Goal: Information Seeking & Learning: Learn about a topic

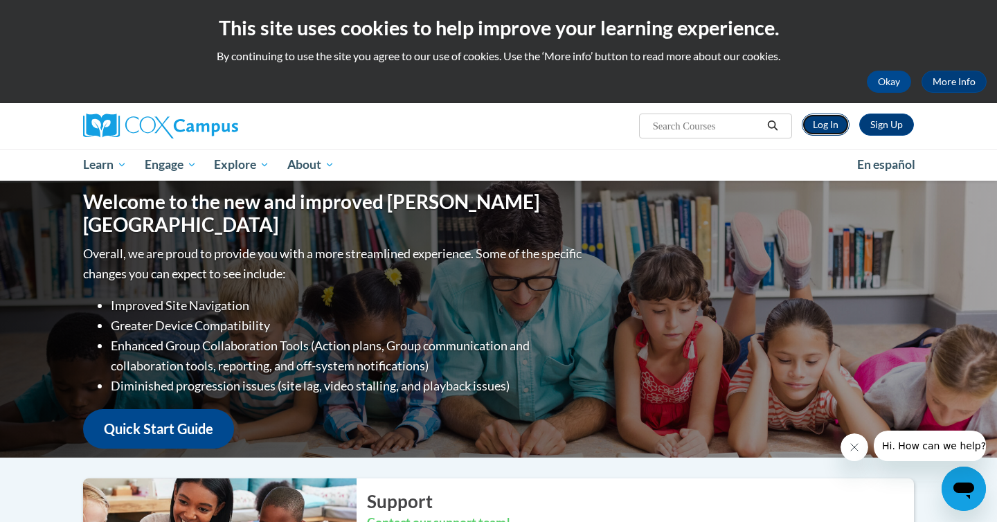
click at [827, 125] on link "Log In" at bounding box center [826, 125] width 48 height 22
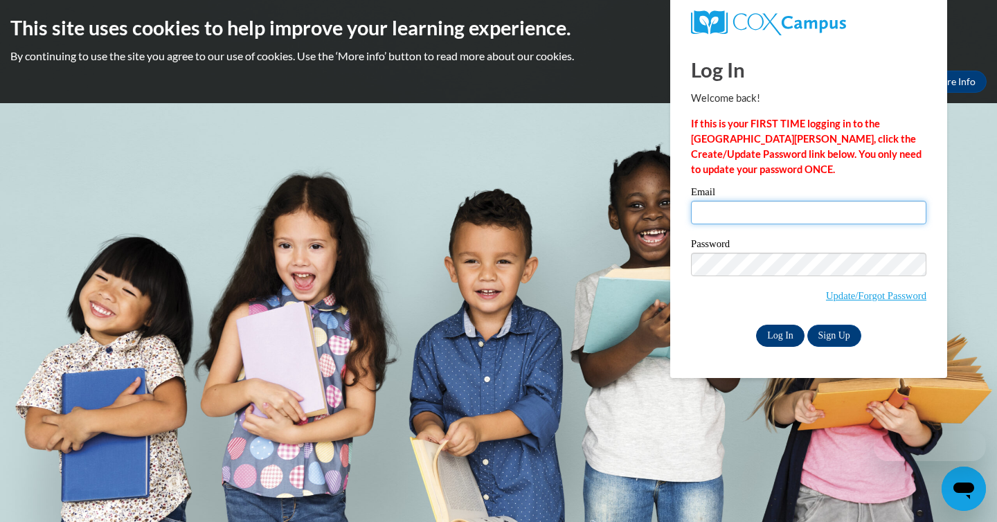
type input "heather.ramiro@k12.hi.us"
click at [778, 337] on input "Log In" at bounding box center [780, 336] width 48 height 22
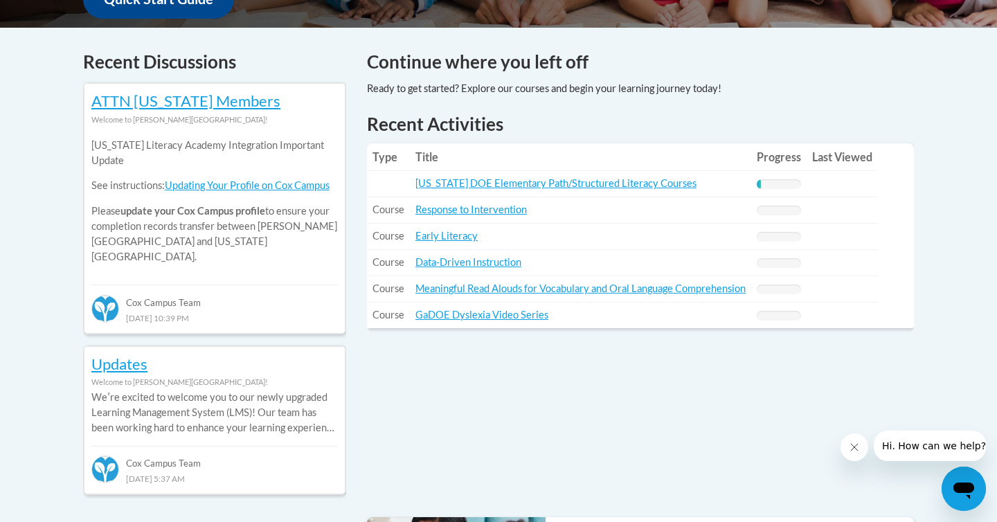
scroll to position [564, 0]
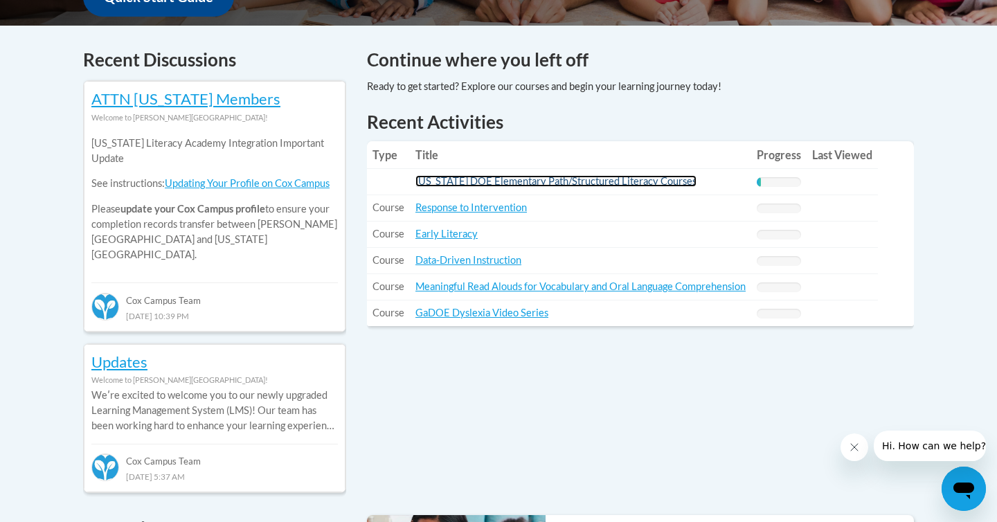
click at [570, 182] on link "[US_STATE] DOE Elementary Path/Structured Literacy Courses" at bounding box center [555, 181] width 281 height 12
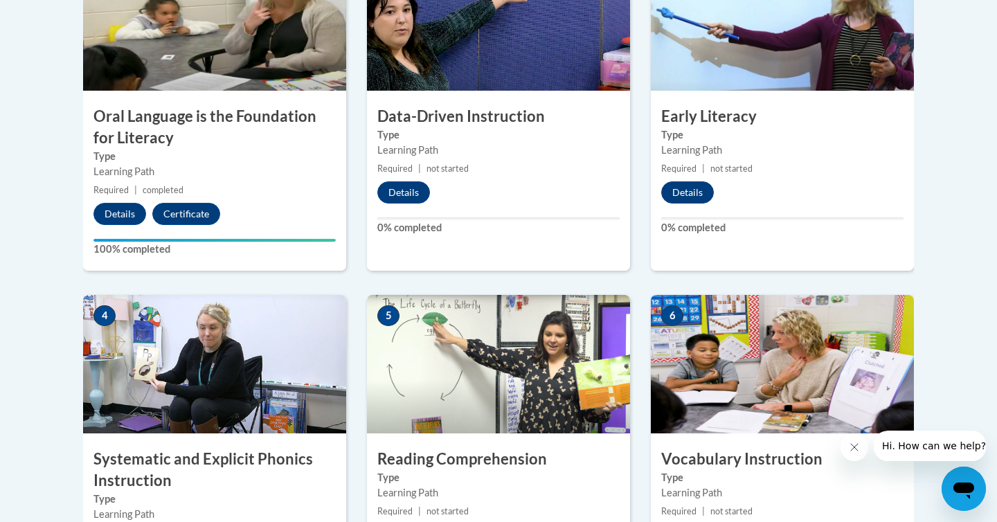
scroll to position [619, 0]
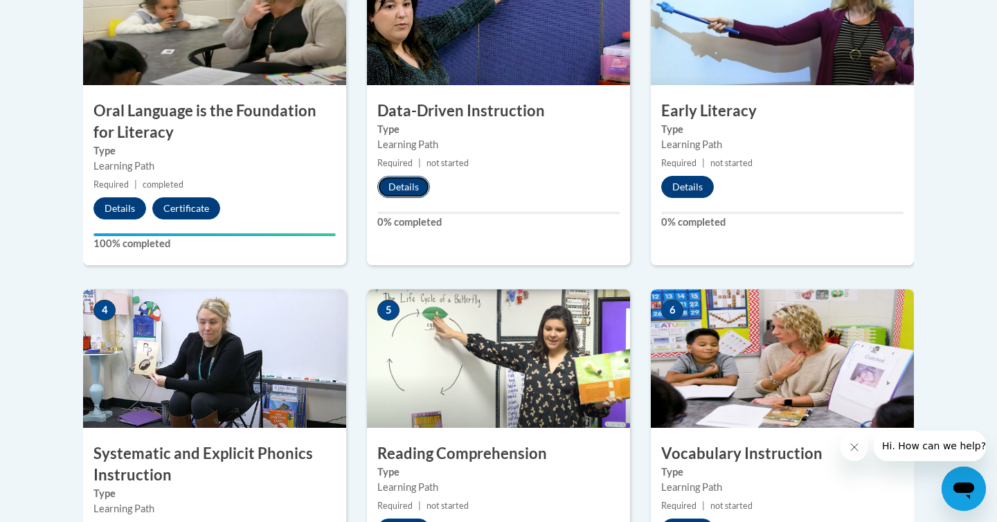
click at [410, 179] on button "Details" at bounding box center [403, 187] width 53 height 22
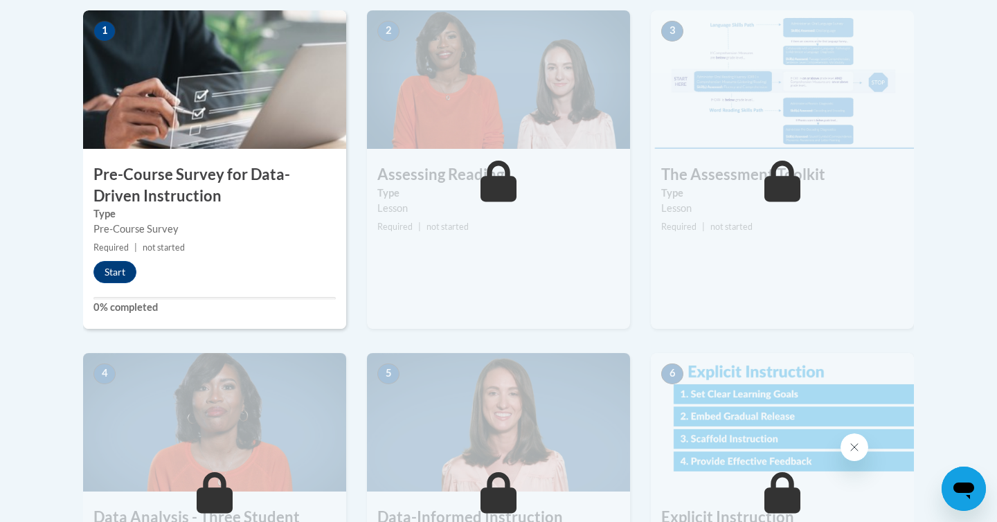
scroll to position [456, 0]
click at [111, 271] on button "Start" at bounding box center [114, 271] width 43 height 22
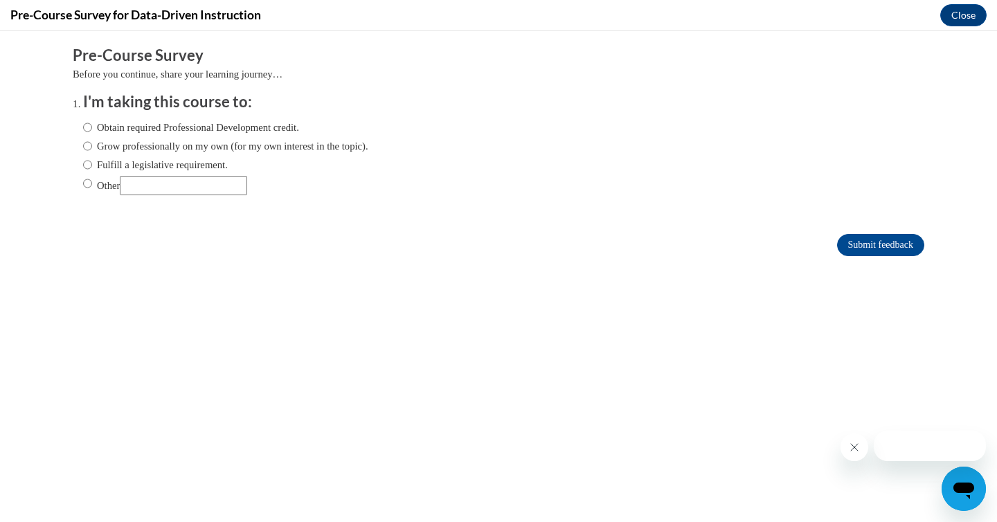
scroll to position [0, 0]
click at [87, 184] on input "Other" at bounding box center [87, 183] width 9 height 15
radio input "true"
click at [166, 188] on input "Other" at bounding box center [183, 185] width 127 height 19
type input "State Initiative"
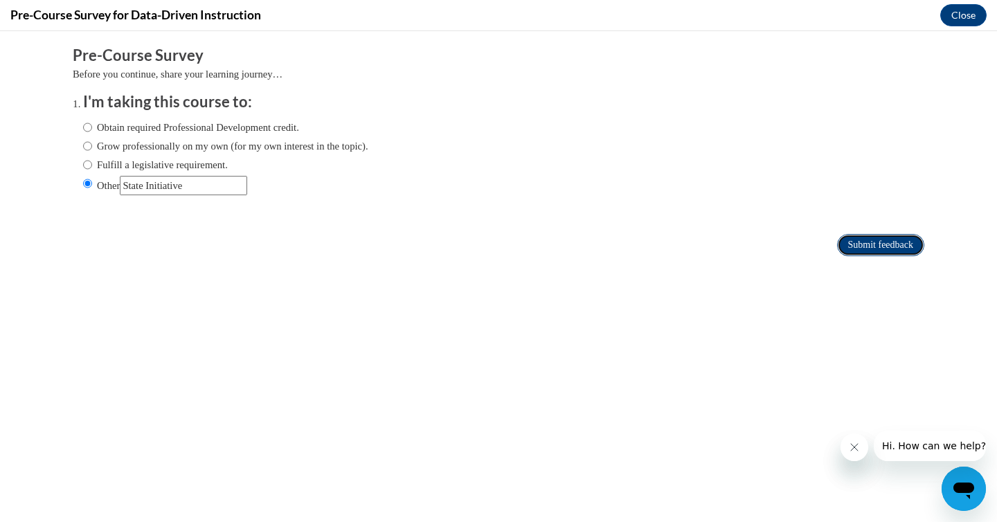
click at [865, 241] on input "Submit feedback" at bounding box center [880, 245] width 87 height 22
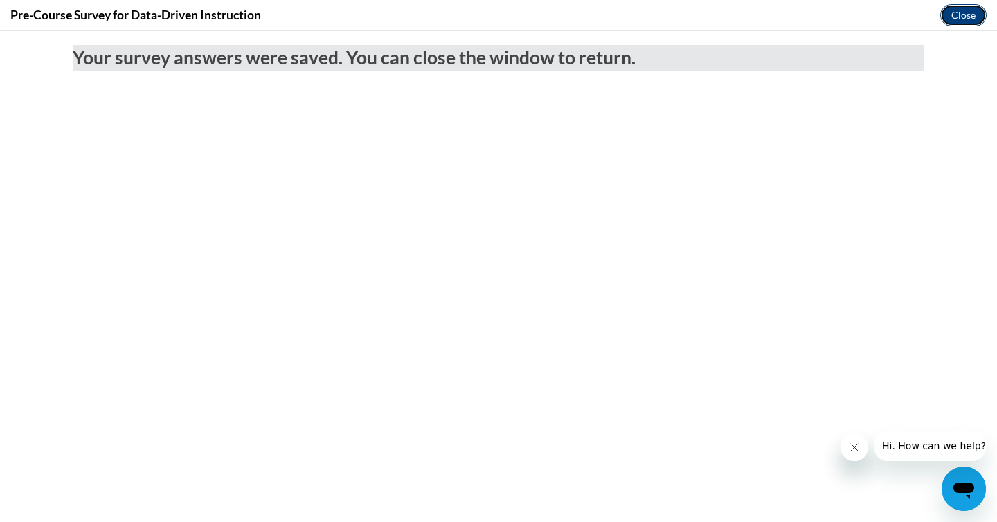
click at [964, 15] on button "Close" at bounding box center [963, 15] width 46 height 22
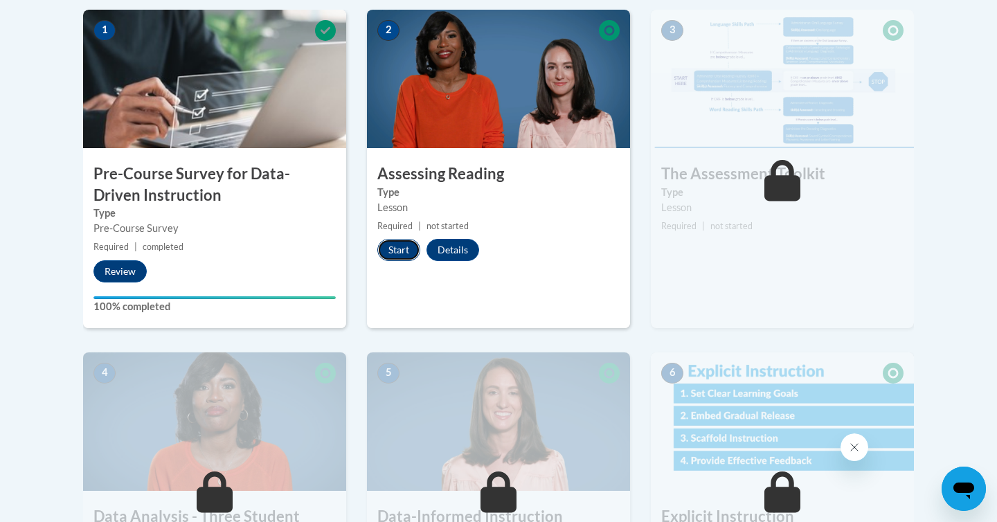
click at [397, 250] on button "Start" at bounding box center [398, 250] width 43 height 22
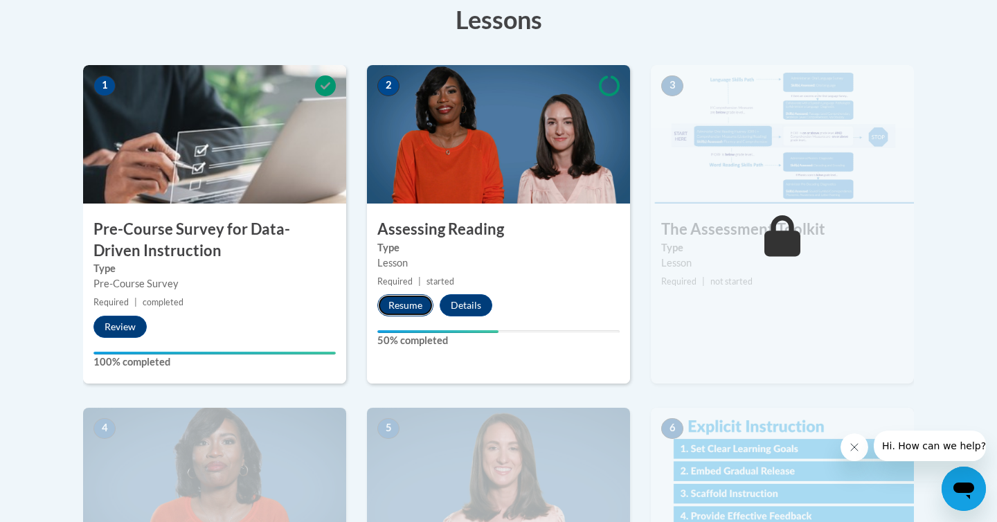
click at [406, 305] on button "Resume" at bounding box center [405, 305] width 56 height 22
